Goal: Task Accomplishment & Management: Use online tool/utility

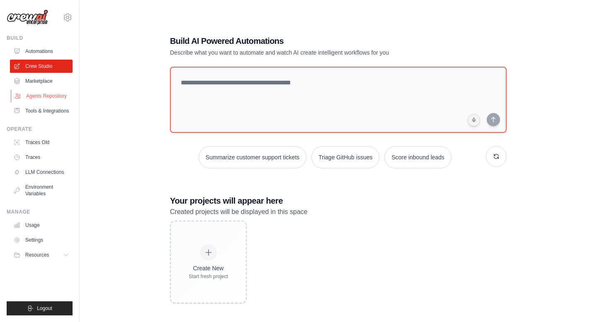
click at [44, 97] on link "Agents Repository" at bounding box center [42, 96] width 63 height 13
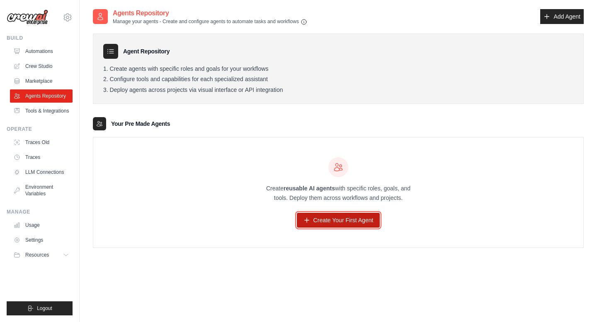
click at [356, 219] on link "Create Your First Agent" at bounding box center [338, 220] width 83 height 15
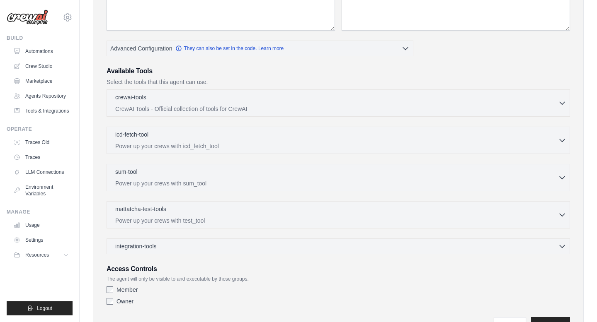
scroll to position [140, 0]
click at [561, 104] on icon "button" at bounding box center [562, 104] width 5 height 2
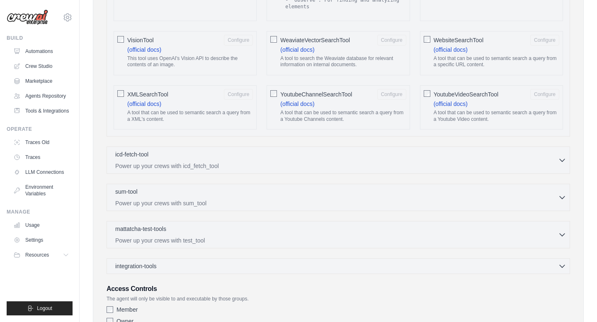
scroll to position [1514, 0]
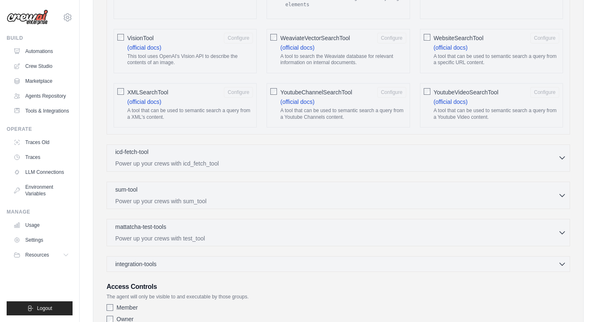
click at [562, 162] on icon "button" at bounding box center [562, 158] width 8 height 8
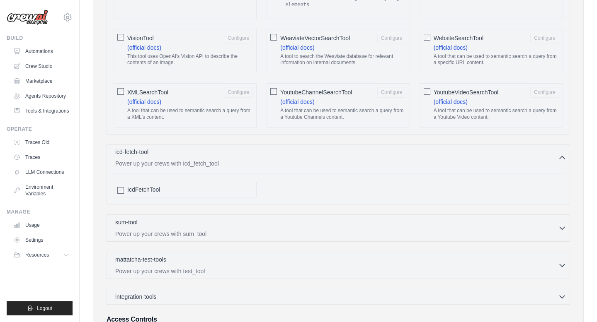
click at [562, 162] on icon "button" at bounding box center [562, 158] width 8 height 8
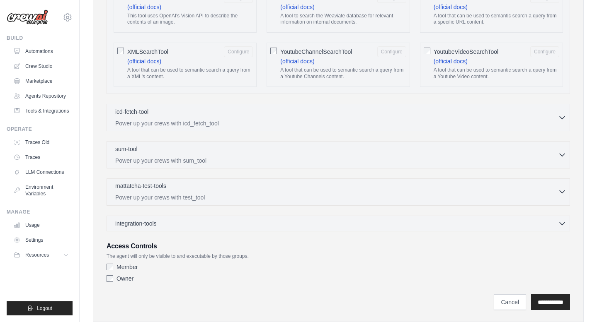
scroll to position [1589, 0]
